Goal: Task Accomplishment & Management: Manage account settings

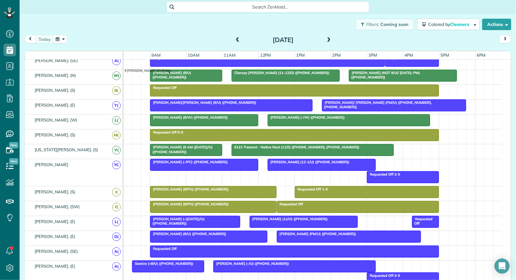
scroll to position [0, 10]
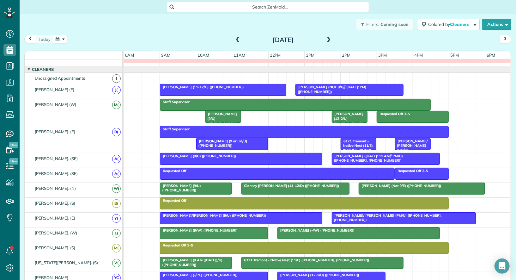
click at [374, 189] on div at bounding box center [421, 188] width 125 height 11
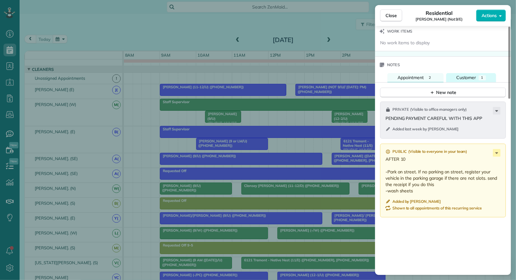
click at [463, 76] on span "Customer" at bounding box center [466, 78] width 20 height 6
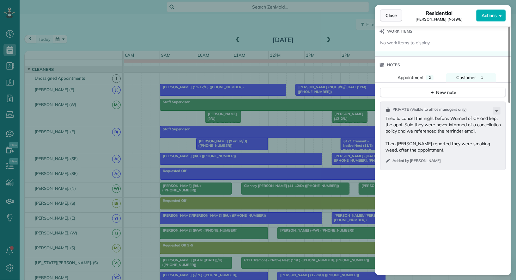
click at [396, 17] on span "Close" at bounding box center [391, 15] width 11 height 6
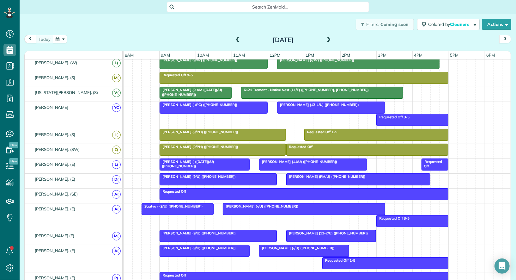
scroll to position [130, 0]
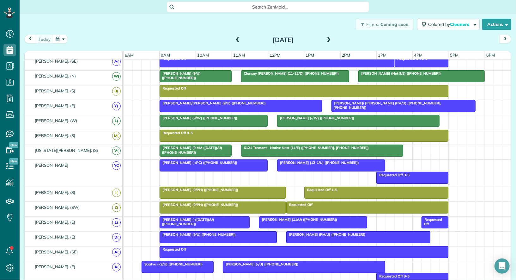
click at [287, 76] on div at bounding box center [294, 75] width 107 height 11
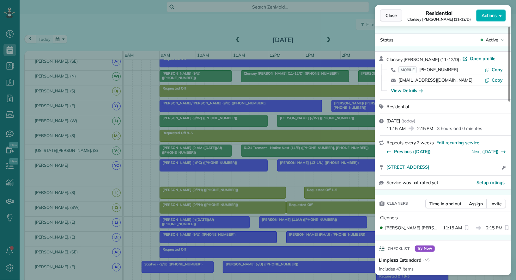
click at [391, 16] on span "Close" at bounding box center [391, 15] width 11 height 6
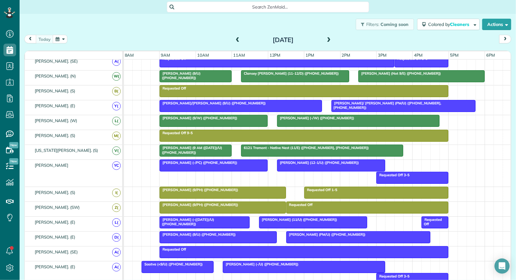
click at [380, 72] on span "[PERSON_NAME] (Not 9/E) ([PHONE_NUMBER])" at bounding box center [399, 73] width 83 height 4
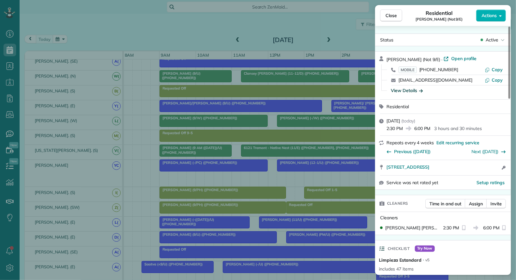
click at [413, 89] on div "View Details" at bounding box center [407, 90] width 32 height 6
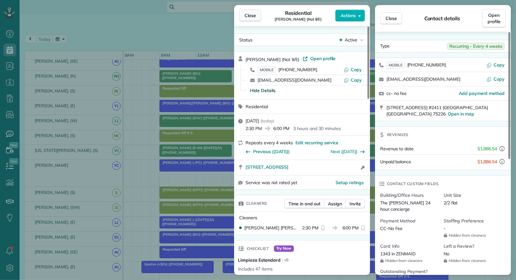
click at [253, 13] on span "Close" at bounding box center [250, 15] width 11 height 6
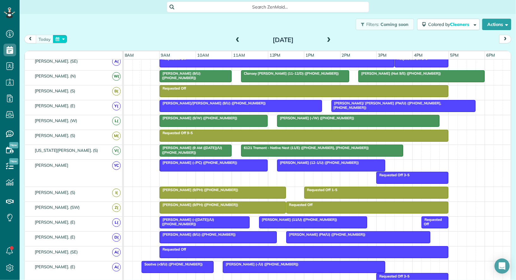
click at [60, 38] on button "button" at bounding box center [60, 39] width 15 height 9
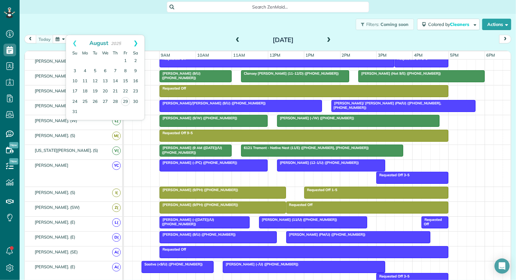
click at [139, 39] on link "Next" at bounding box center [135, 43] width 17 height 16
click at [95, 59] on link "2" at bounding box center [95, 61] width 10 height 10
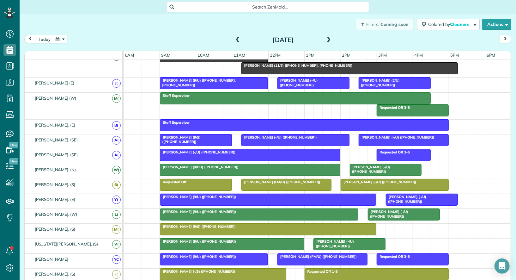
scroll to position [44, 0]
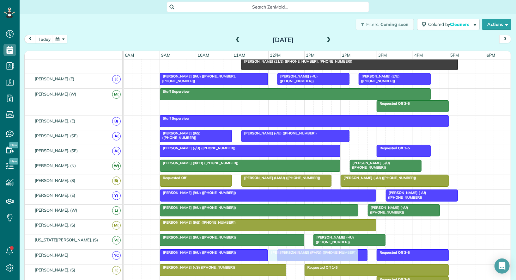
drag, startPoint x: 381, startPoint y: 134, endPoint x: 295, endPoint y: 257, distance: 150.3
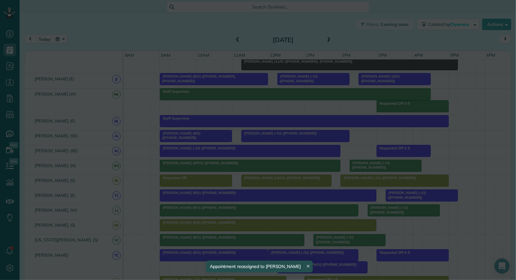
drag, startPoint x: 293, startPoint y: 250, endPoint x: 303, endPoint y: 250, distance: 10.1
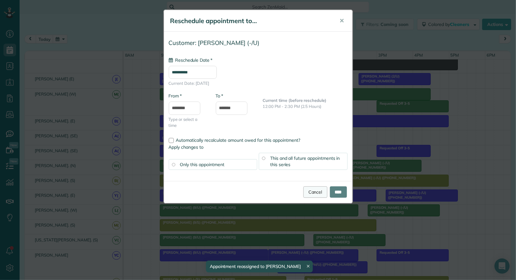
type input "**********"
click at [315, 191] on link "Cancel" at bounding box center [315, 191] width 24 height 11
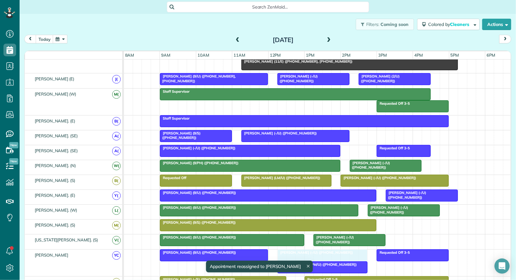
drag, startPoint x: 295, startPoint y: 248, endPoint x: 303, endPoint y: 249, distance: 7.9
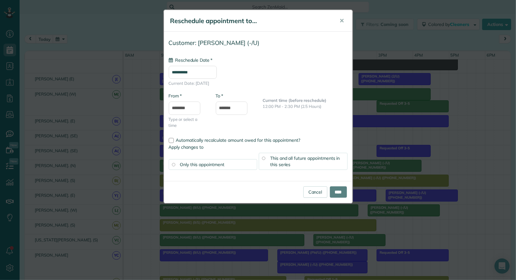
type input "**********"
click at [336, 194] on input "****" at bounding box center [338, 191] width 17 height 11
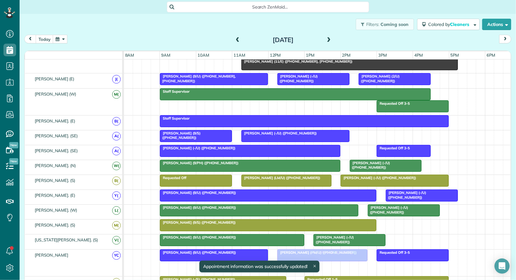
drag, startPoint x: 331, startPoint y: 264, endPoint x: 335, endPoint y: 255, distance: 9.5
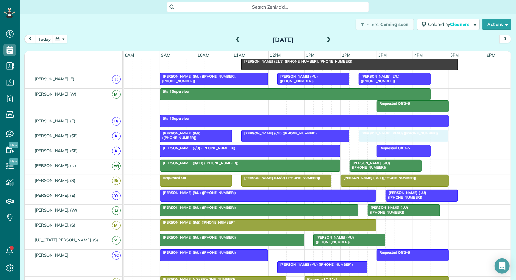
drag, startPoint x: 314, startPoint y: 250, endPoint x: 400, endPoint y: 136, distance: 142.5
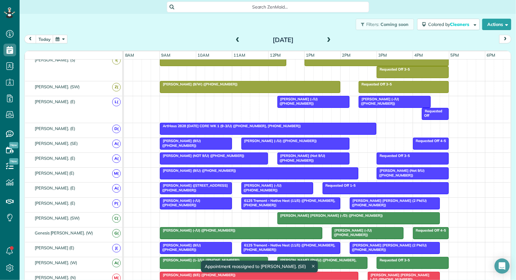
scroll to position [283, 0]
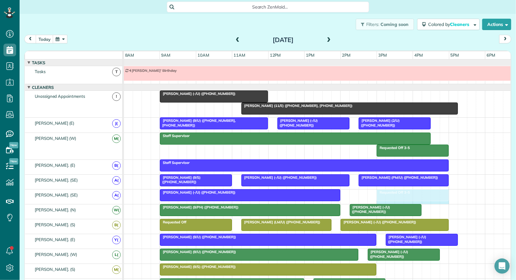
drag, startPoint x: 428, startPoint y: 195, endPoint x: 446, endPoint y: 194, distance: 17.7
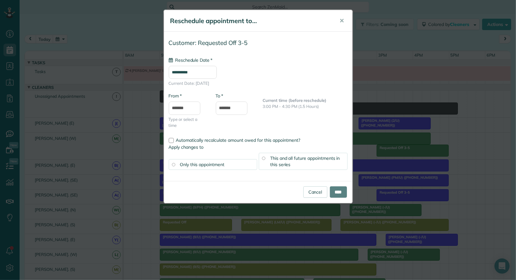
type input "**********"
click at [317, 155] on span "This and all future appointments in this series" at bounding box center [305, 161] width 70 height 12
click at [340, 192] on input "****" at bounding box center [338, 191] width 17 height 11
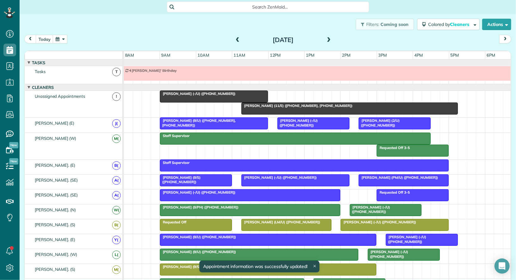
click at [328, 37] on span at bounding box center [328, 40] width 7 height 6
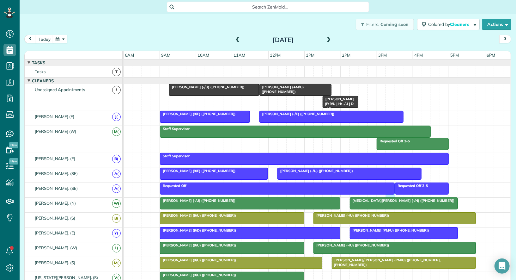
click at [394, 187] on div "Requested Off 3-5 Requested Off" at bounding box center [318, 190] width 388 height 15
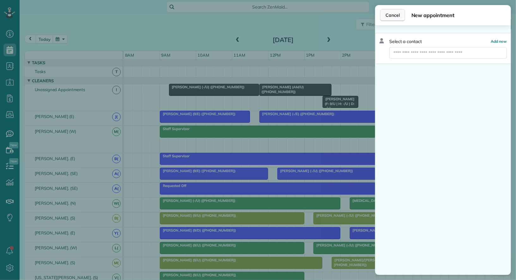
click at [395, 15] on span "Cancel" at bounding box center [393, 15] width 14 height 6
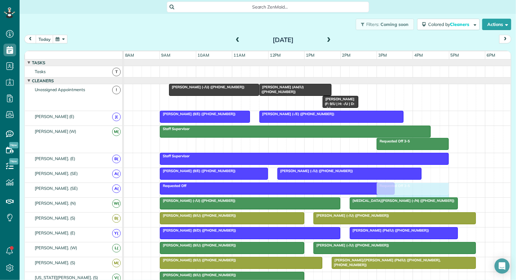
drag, startPoint x: 395, startPoint y: 185, endPoint x: 382, endPoint y: 186, distance: 13.3
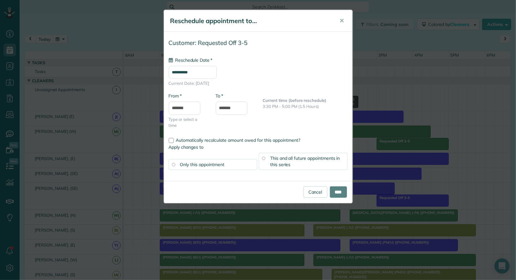
type input "**********"
click at [323, 161] on div "This and all future appointments in this series" at bounding box center [303, 161] width 89 height 17
click at [338, 191] on input "****" at bounding box center [338, 191] width 17 height 11
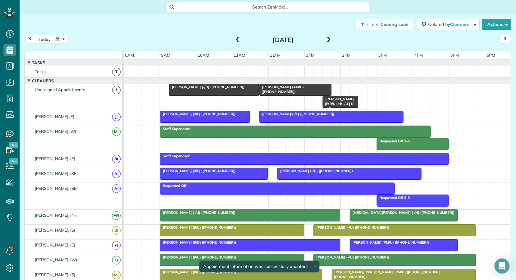
click at [338, 185] on div "Requested Off" at bounding box center [277, 185] width 231 height 4
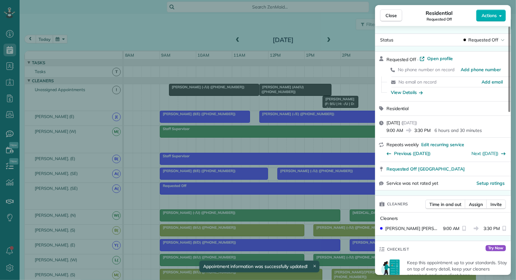
click at [495, 15] on span "Actions" at bounding box center [489, 15] width 15 height 6
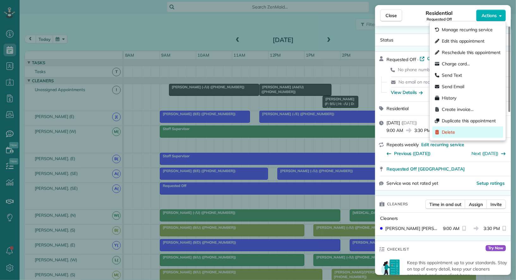
click at [477, 133] on div "Delete" at bounding box center [467, 131] width 71 height 11
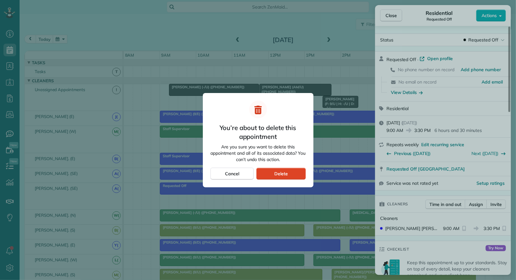
click at [275, 173] on span "Delete" at bounding box center [281, 173] width 14 height 6
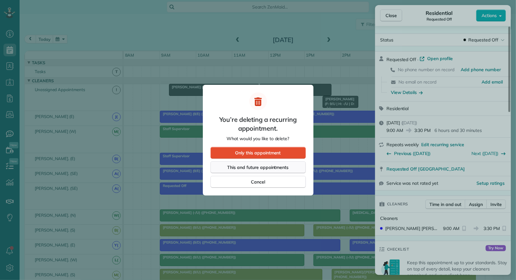
click at [276, 169] on span "This and future appointments" at bounding box center [258, 167] width 61 height 6
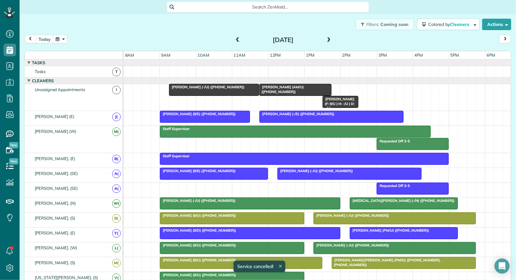
click at [238, 40] on span at bounding box center [237, 40] width 7 height 6
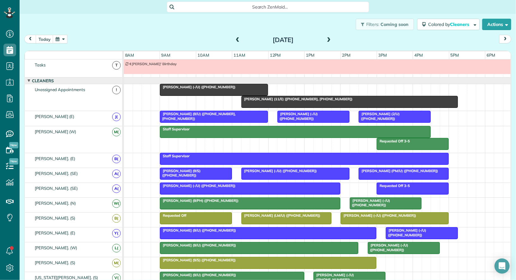
click at [238, 40] on span at bounding box center [237, 40] width 7 height 6
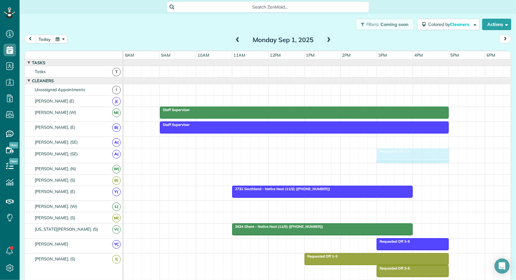
drag, startPoint x: 394, startPoint y: 153, endPoint x: 385, endPoint y: 153, distance: 9.8
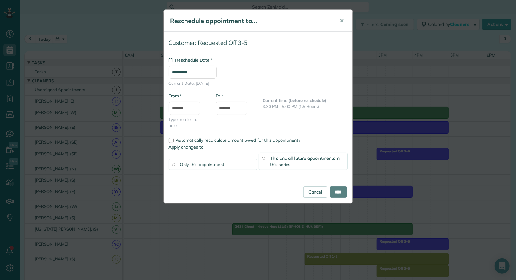
type input "**********"
click at [331, 155] on span "This and all future appointments in this series" at bounding box center [305, 161] width 70 height 12
click at [340, 191] on input "****" at bounding box center [338, 191] width 17 height 11
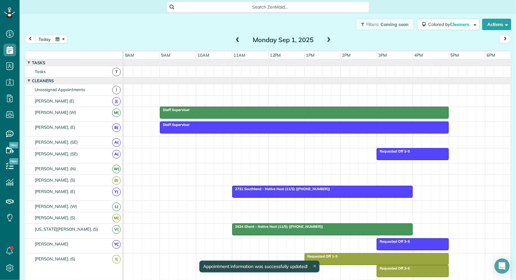
click at [62, 38] on button "button" at bounding box center [60, 39] width 15 height 9
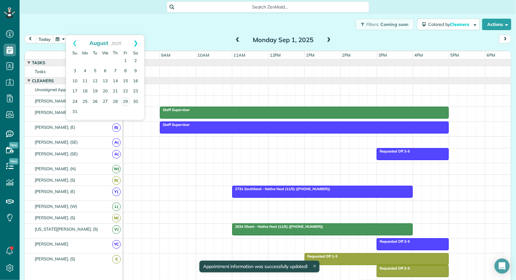
click at [136, 45] on link "Next" at bounding box center [135, 43] width 17 height 16
click at [116, 60] on link "4" at bounding box center [115, 61] width 10 height 10
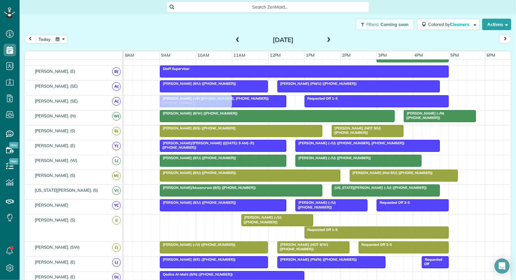
drag, startPoint x: 195, startPoint y: 216, endPoint x: 198, endPoint y: 96, distance: 120.1
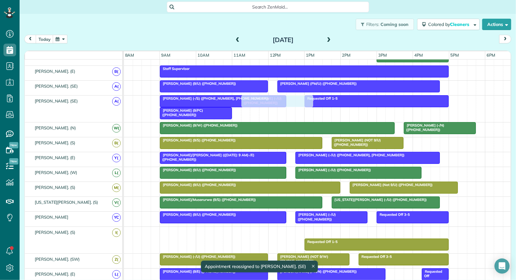
drag, startPoint x: 275, startPoint y: 235, endPoint x: 273, endPoint y: 110, distance: 125.8
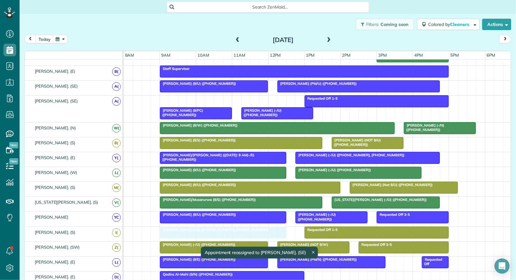
drag, startPoint x: 245, startPoint y: 98, endPoint x: 248, endPoint y: 231, distance: 132.8
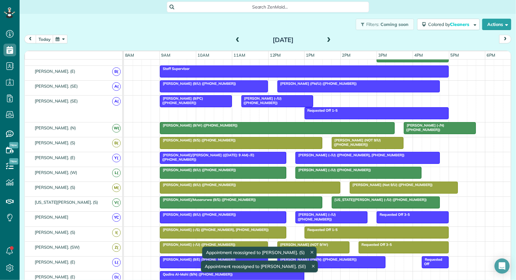
click at [194, 98] on div at bounding box center [195, 100] width 71 height 11
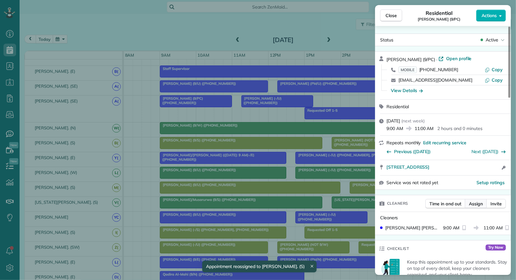
click at [477, 203] on span "Assign" at bounding box center [476, 203] width 14 height 6
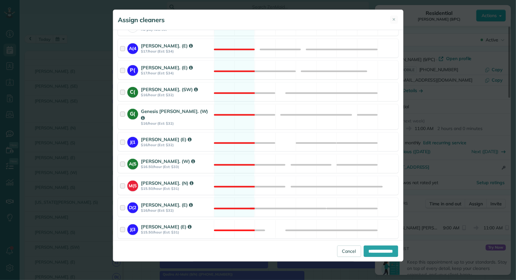
click at [167, 244] on span "Assign selected cleaners to all future appointments in this recurring service?" at bounding box center [202, 247] width 154 height 6
click at [389, 252] on input "**********" at bounding box center [381, 250] width 34 height 11
type input "**********"
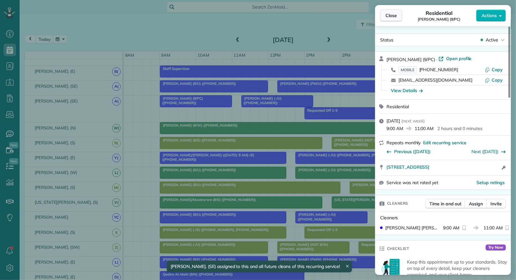
click at [387, 14] on span "Close" at bounding box center [391, 15] width 11 height 6
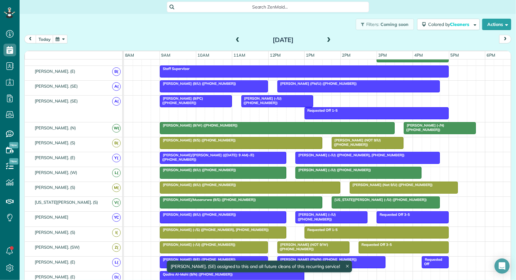
click at [329, 38] on span at bounding box center [328, 40] width 7 height 6
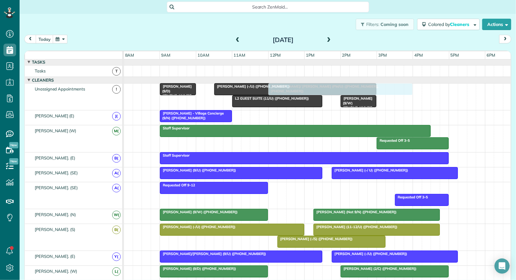
drag, startPoint x: 297, startPoint y: 185, endPoint x: 300, endPoint y: 89, distance: 96.4
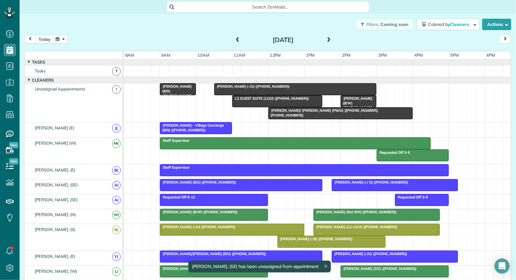
click at [257, 199] on div at bounding box center [213, 199] width 107 height 11
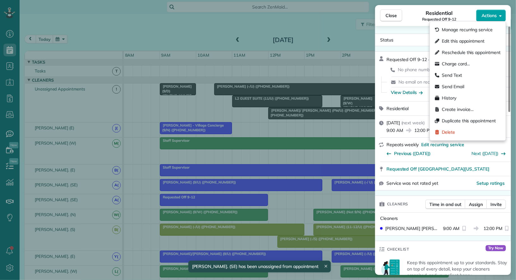
click at [490, 18] on span "Actions" at bounding box center [489, 15] width 15 height 6
click at [487, 128] on div "Delete" at bounding box center [467, 131] width 71 height 11
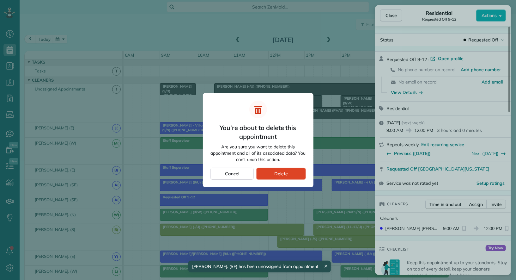
click at [296, 171] on div "Delete" at bounding box center [280, 173] width 49 height 12
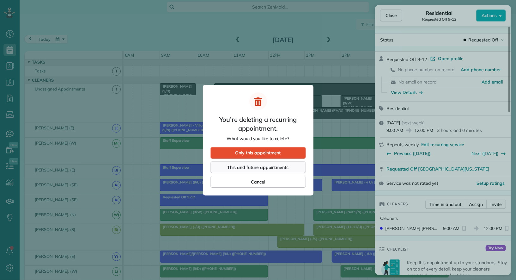
click at [290, 167] on div "This and future appointments" at bounding box center [257, 167] width 95 height 12
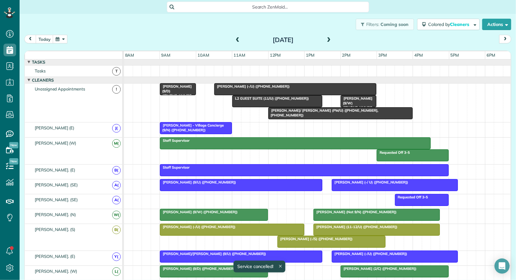
click at [401, 196] on span "Requested Off 3-5" at bounding box center [412, 197] width 34 height 4
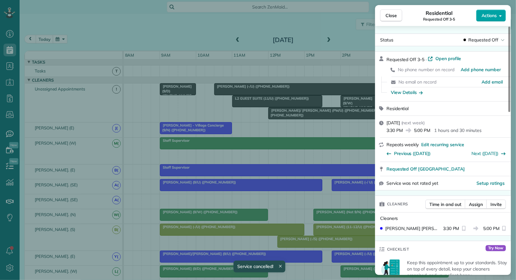
click at [488, 19] on button "Actions" at bounding box center [491, 15] width 30 height 12
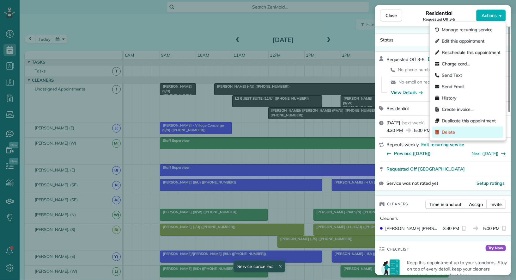
click at [464, 131] on div "Delete" at bounding box center [467, 131] width 71 height 11
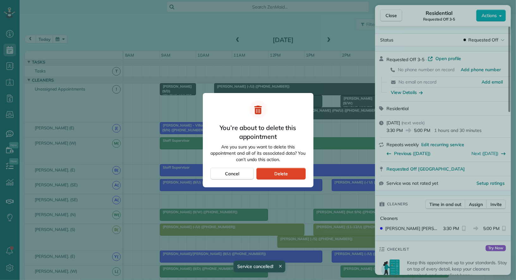
click at [294, 171] on div "Delete" at bounding box center [280, 173] width 49 height 12
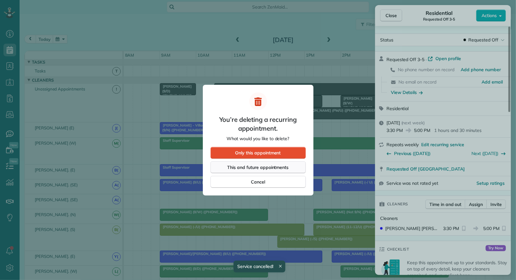
click at [281, 167] on span "This and future appointments" at bounding box center [258, 167] width 61 height 6
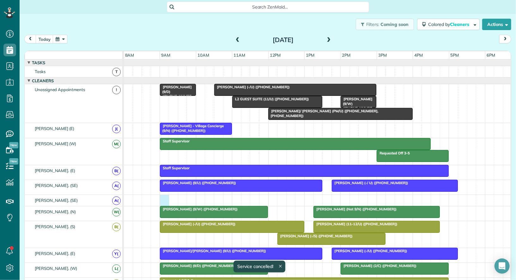
click at [165, 197] on div at bounding box center [318, 200] width 388 height 11
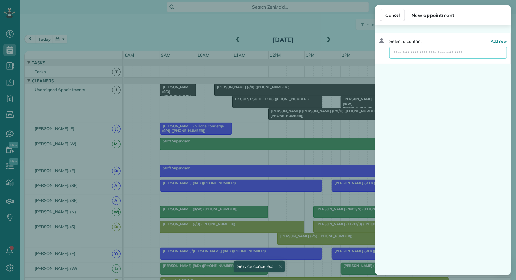
click at [435, 52] on input "text" at bounding box center [448, 52] width 118 height 11
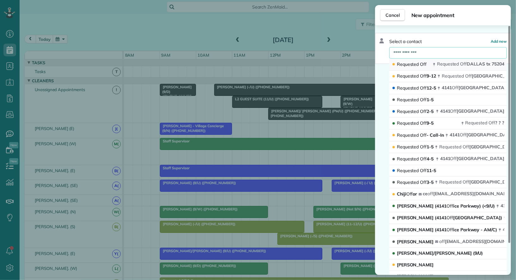
type input "**********"
click at [439, 64] on span "Requested" at bounding box center [448, 64] width 22 height 6
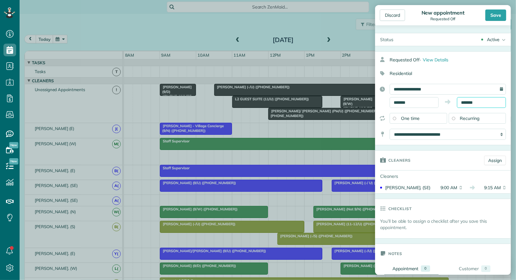
click at [475, 103] on input "*******" at bounding box center [481, 102] width 49 height 11
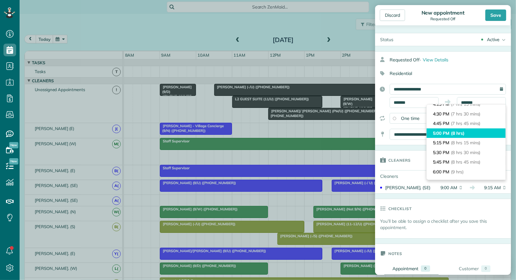
type input "*******"
click at [470, 136] on li "5:00 PM (8 hrs)" at bounding box center [466, 133] width 79 height 10
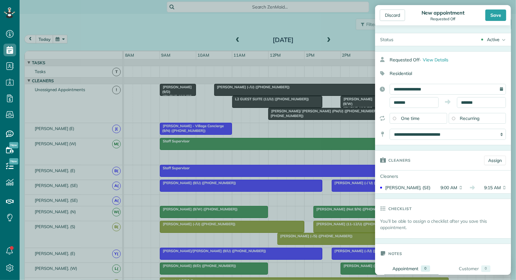
click at [493, 39] on div "Active" at bounding box center [493, 39] width 13 height 6
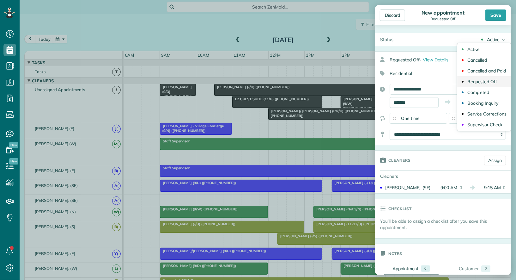
click at [496, 82] on div "Requested Off" at bounding box center [482, 81] width 30 height 4
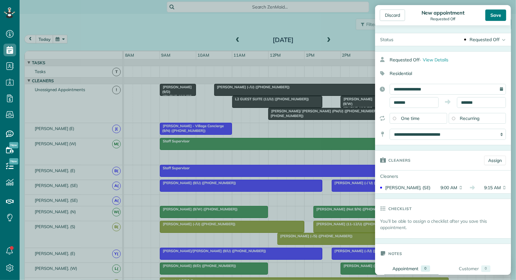
click at [496, 12] on div "Save" at bounding box center [495, 14] width 21 height 11
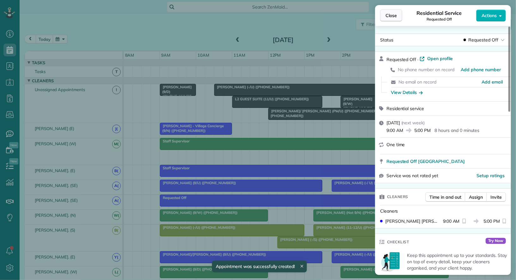
click at [393, 15] on span "Close" at bounding box center [391, 15] width 11 height 6
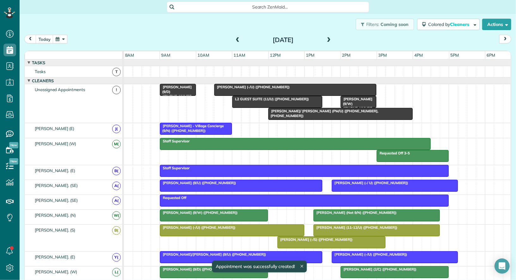
click at [351, 197] on div "Requested Off" at bounding box center [304, 197] width 285 height 4
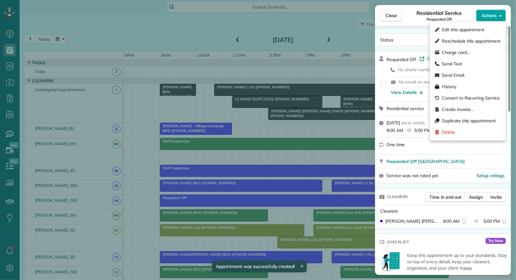
click at [493, 17] on span "Actions" at bounding box center [489, 15] width 15 height 6
click at [478, 133] on div "Delete" at bounding box center [467, 131] width 71 height 11
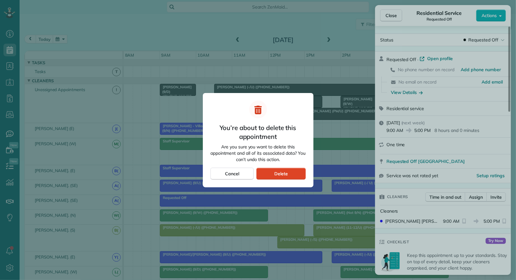
click at [271, 173] on div "Delete" at bounding box center [280, 173] width 49 height 12
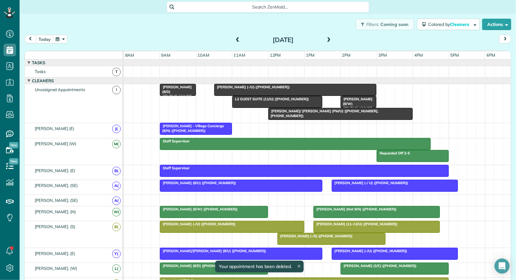
click at [161, 195] on div at bounding box center [318, 200] width 388 height 11
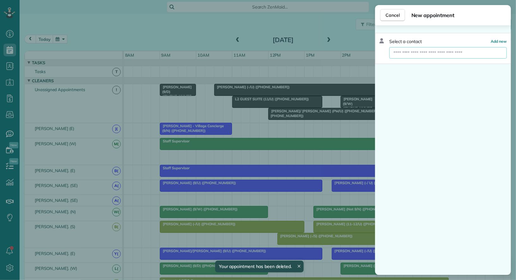
click at [432, 52] on input "text" at bounding box center [448, 52] width 118 height 11
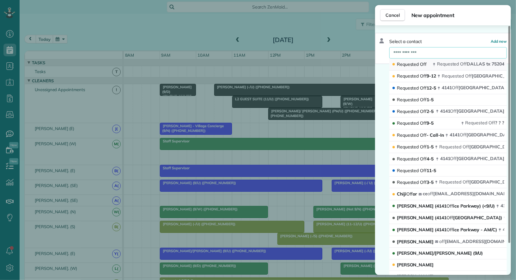
type input "**********"
click at [430, 63] on button "Requested Off Requested Off [GEOGRAPHIC_DATA]" at bounding box center [448, 64] width 118 height 12
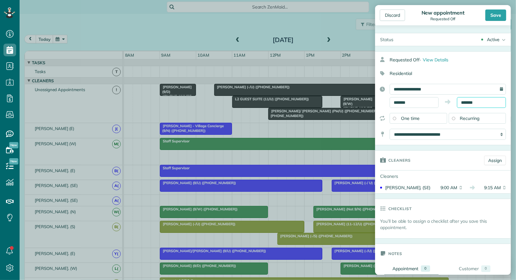
click at [468, 99] on input "*******" at bounding box center [481, 102] width 49 height 11
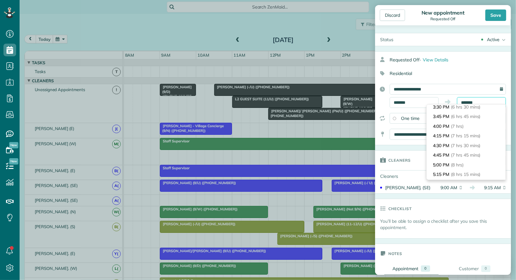
scroll to position [259, 0]
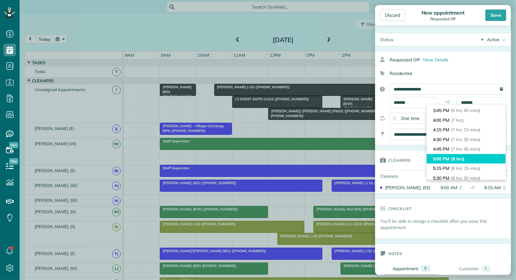
type input "*******"
click at [467, 155] on li "5:00 PM (8 hrs)" at bounding box center [466, 159] width 79 height 10
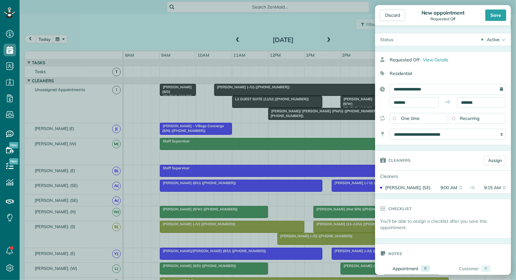
click at [494, 41] on div "Active" at bounding box center [493, 39] width 13 height 6
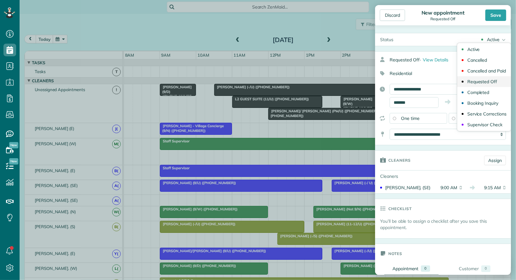
click at [492, 84] on link "Requested Off" at bounding box center [484, 81] width 54 height 11
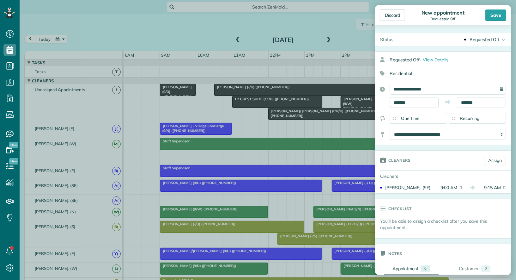
click at [478, 117] on span "Recurring" at bounding box center [470, 118] width 20 height 6
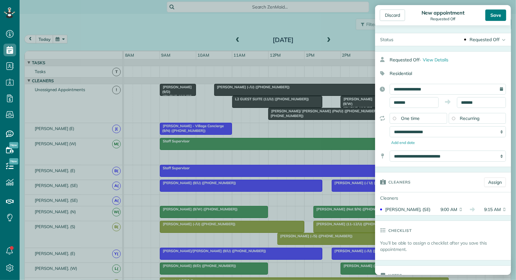
click at [500, 11] on div "Save" at bounding box center [495, 14] width 21 height 11
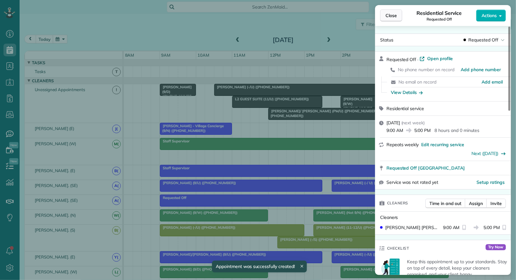
click at [389, 11] on button "Close" at bounding box center [391, 15] width 22 height 12
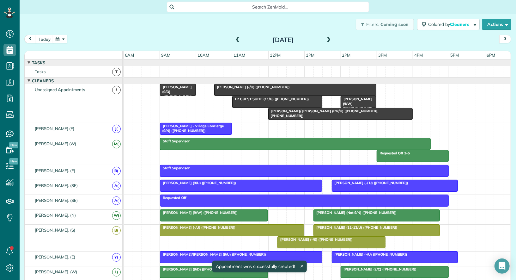
click at [61, 36] on button "button" at bounding box center [60, 39] width 15 height 9
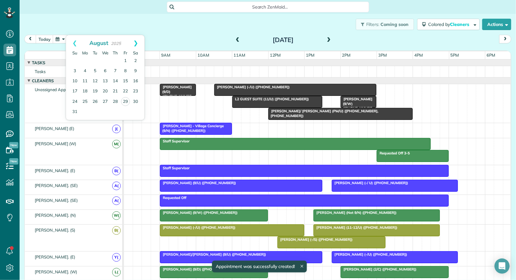
click at [134, 43] on link "Next" at bounding box center [135, 43] width 17 height 16
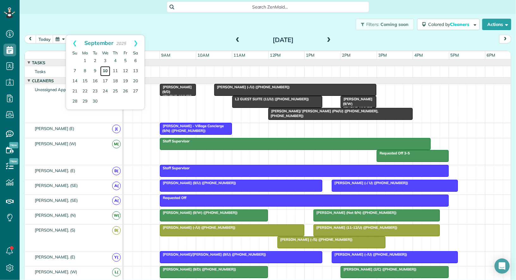
click at [104, 70] on link "10" at bounding box center [105, 71] width 10 height 10
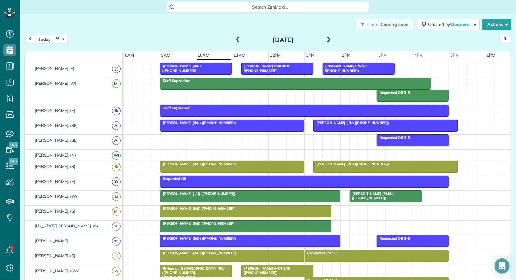
scroll to position [43, 0]
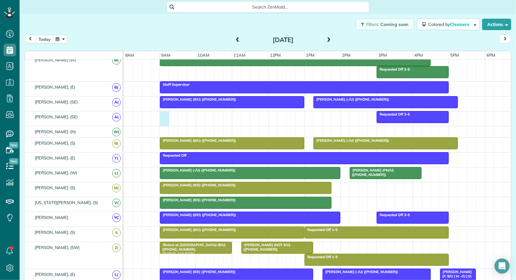
click at [167, 116] on div "Requested Off 3-5" at bounding box center [318, 118] width 388 height 15
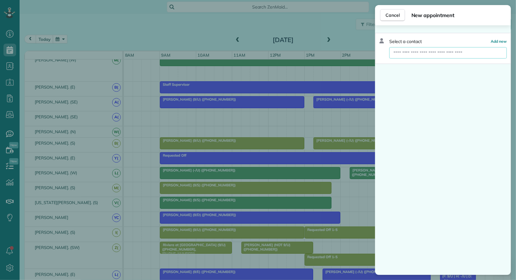
click at [432, 51] on input "text" at bounding box center [448, 52] width 118 height 11
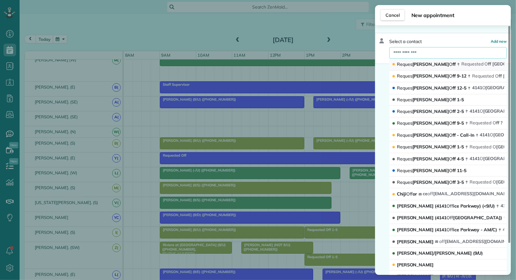
type input "**********"
click at [430, 60] on button "Reques [PERSON_NAME] O ff Requested O ff DALLAS tx 75204" at bounding box center [448, 64] width 118 height 12
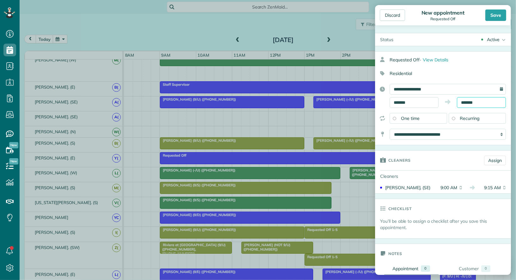
click at [478, 105] on body "Dashboard Scheduling Calendar View List View Dispatch View - Weekly scheduling …" at bounding box center [258, 140] width 516 height 280
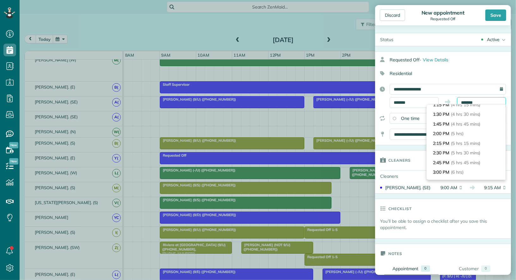
scroll to position [183, 0]
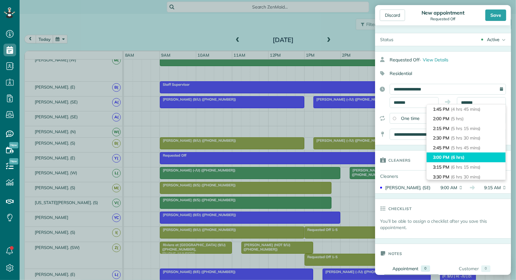
type input "*******"
click at [474, 156] on li "3:00 PM (6 hrs)" at bounding box center [466, 157] width 79 height 10
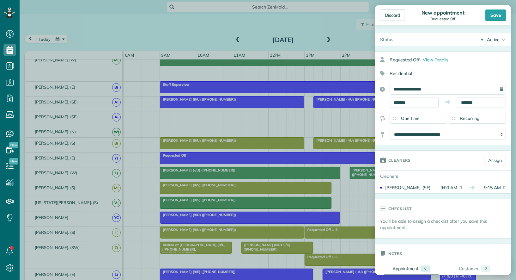
click at [483, 116] on div "Recurring" at bounding box center [478, 118] width 58 height 11
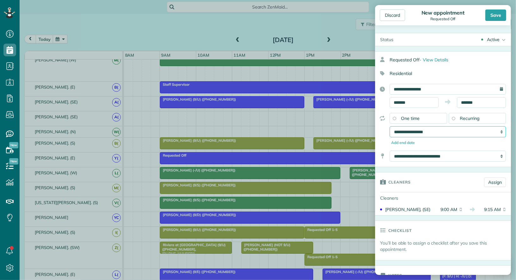
click at [475, 131] on select "**********" at bounding box center [448, 131] width 116 height 11
select select "**********"
click at [390, 126] on select "**********" at bounding box center [448, 131] width 116 height 11
click at [495, 15] on div "Save" at bounding box center [495, 14] width 21 height 11
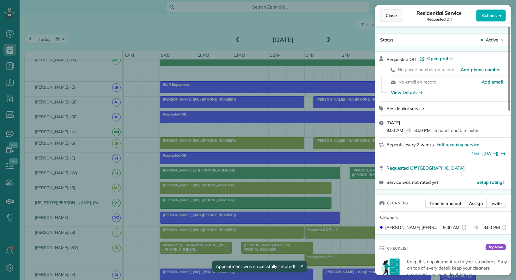
click at [390, 16] on span "Close" at bounding box center [391, 15] width 11 height 6
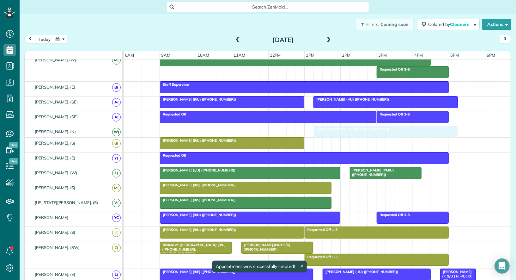
drag, startPoint x: 332, startPoint y: 140, endPoint x: 332, endPoint y: 135, distance: 5.7
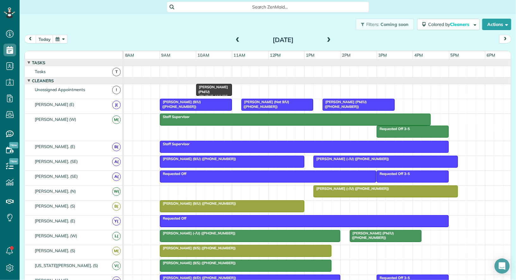
scroll to position [43, 0]
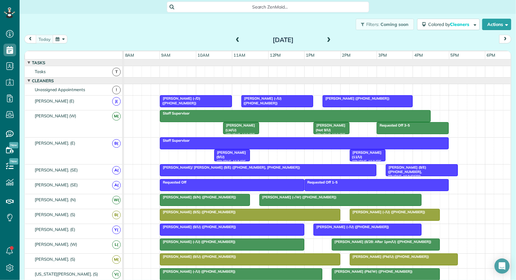
scroll to position [9, 0]
